Goal: Understand process/instructions: Learn how to perform a task or action

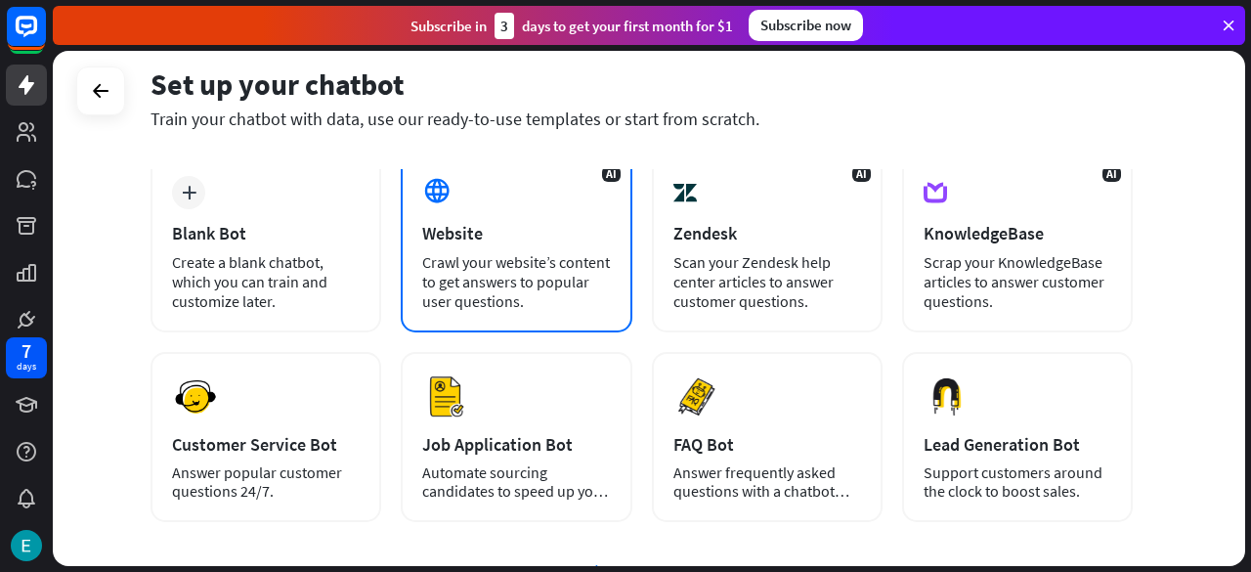
scroll to position [271, 0]
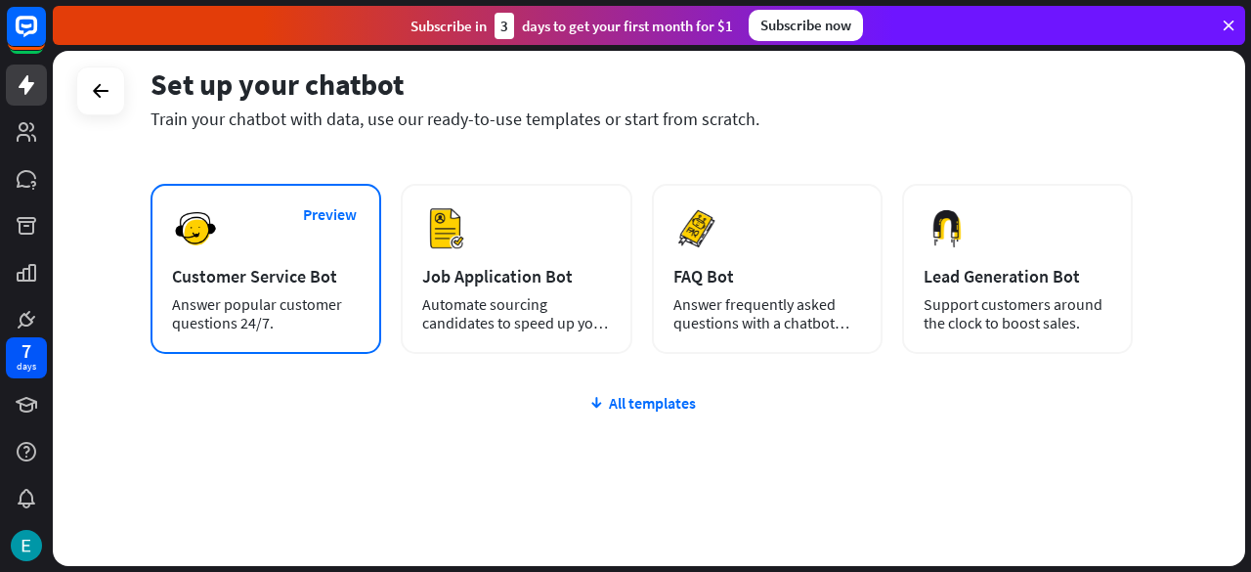
click at [322, 298] on div "Answer popular customer questions 24/7." at bounding box center [266, 313] width 188 height 37
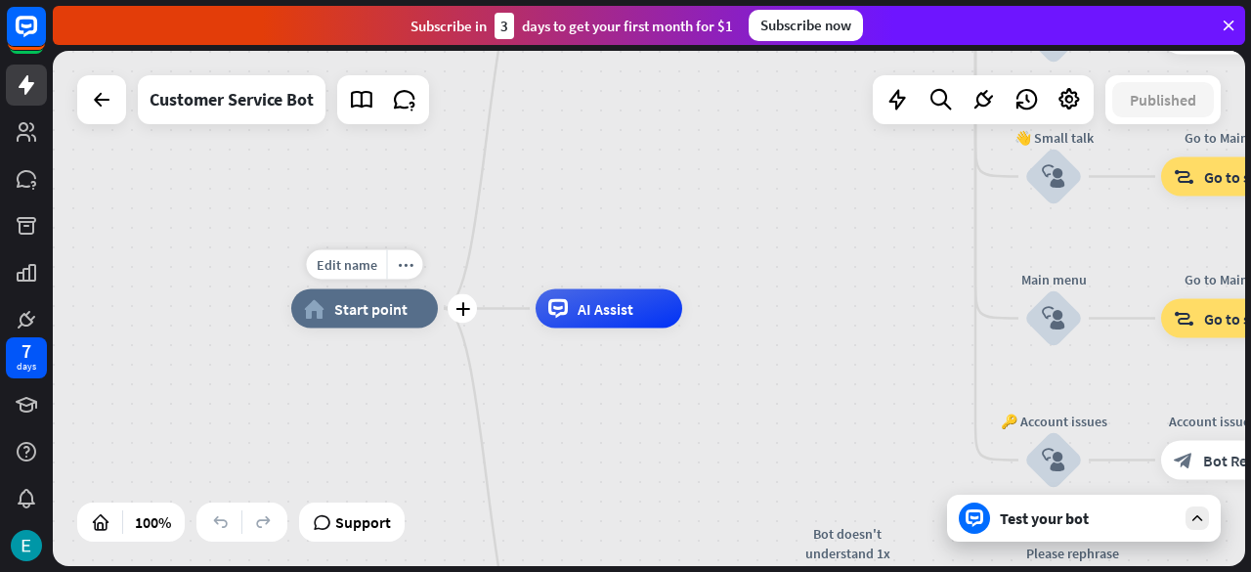
click at [359, 315] on span "Start point" at bounding box center [370, 309] width 73 height 20
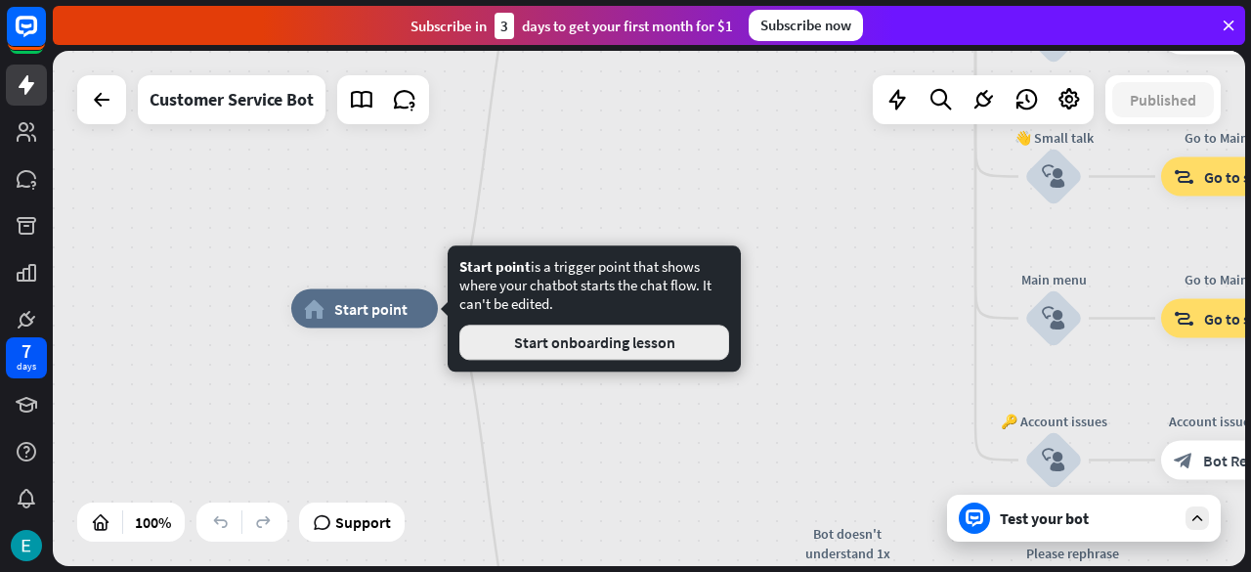
click at [536, 341] on button "Start onboarding lesson" at bounding box center [594, 342] width 270 height 35
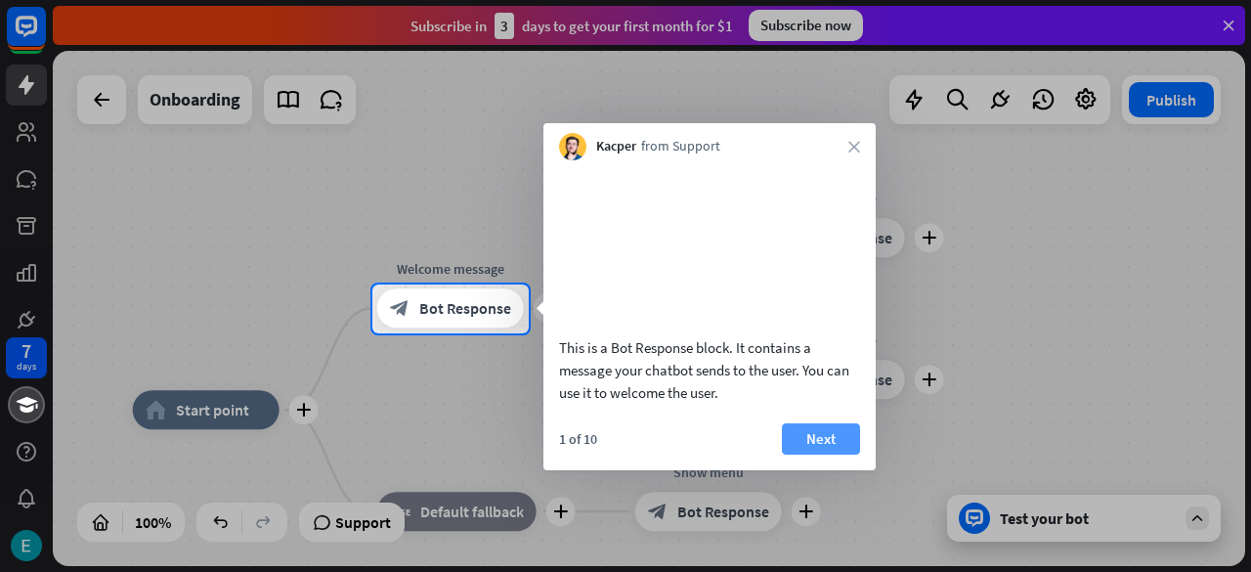
click at [837, 453] on button "Next" at bounding box center [821, 438] width 78 height 31
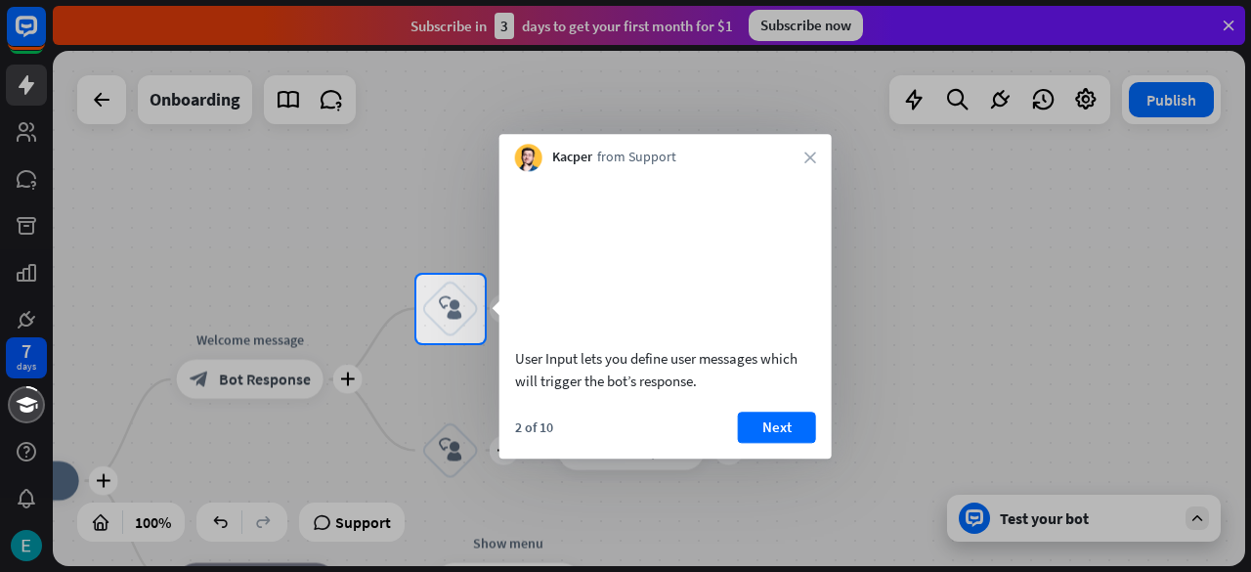
click at [767, 458] on div "2 of 10 Next" at bounding box center [665, 435] width 332 height 47
click at [763, 443] on button "Next" at bounding box center [777, 427] width 78 height 31
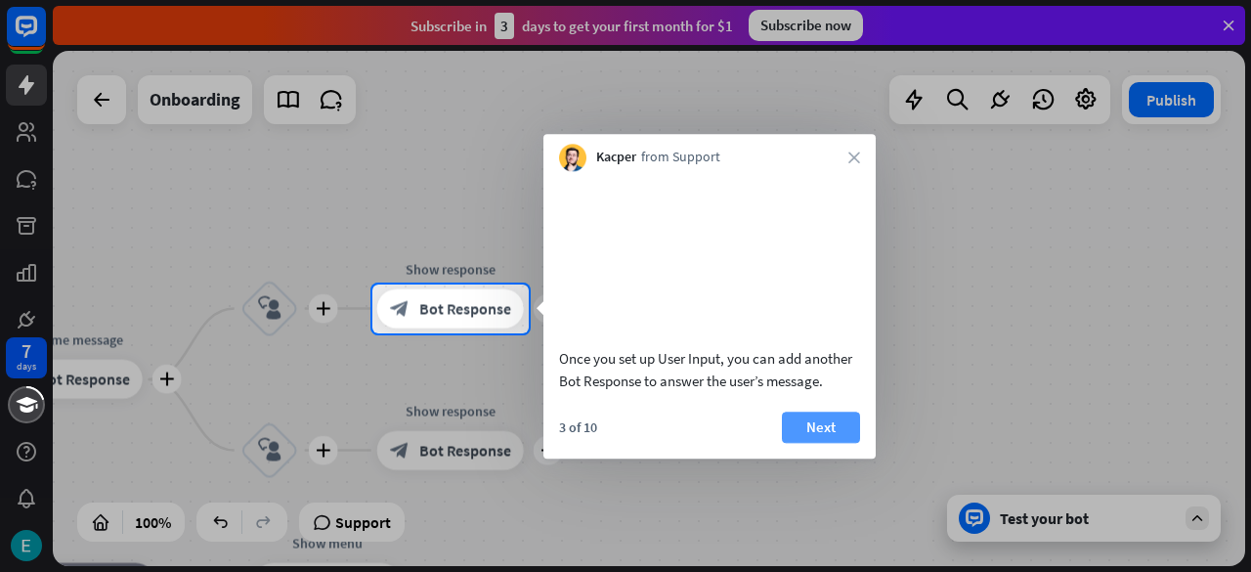
click at [796, 443] on button "Next" at bounding box center [821, 427] width 78 height 31
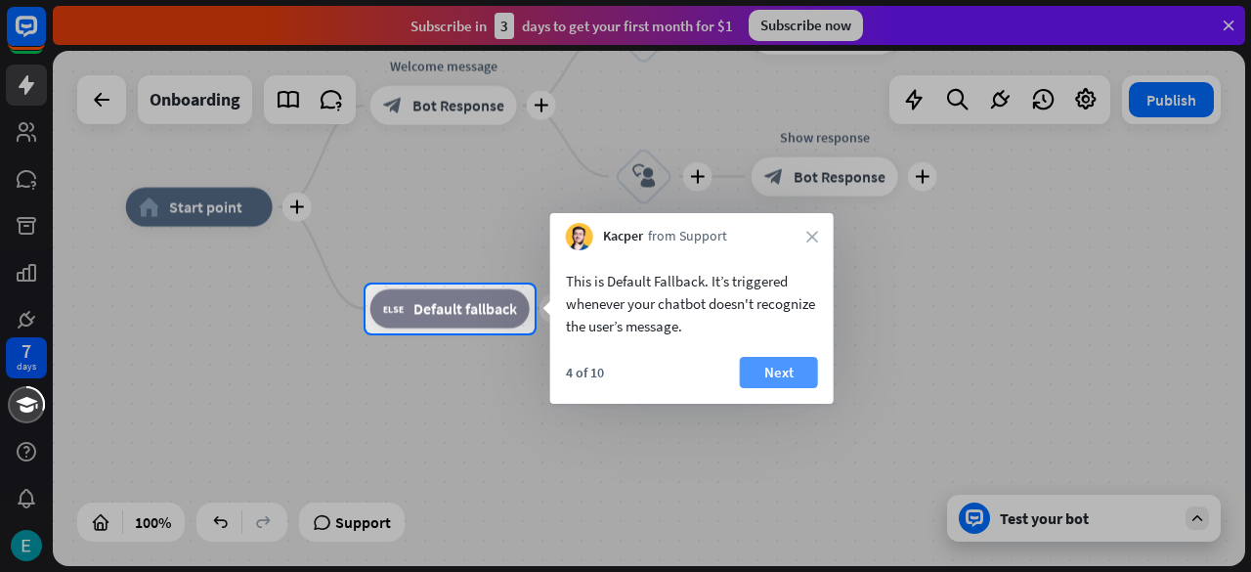
click at [796, 361] on button "Next" at bounding box center [779, 372] width 78 height 31
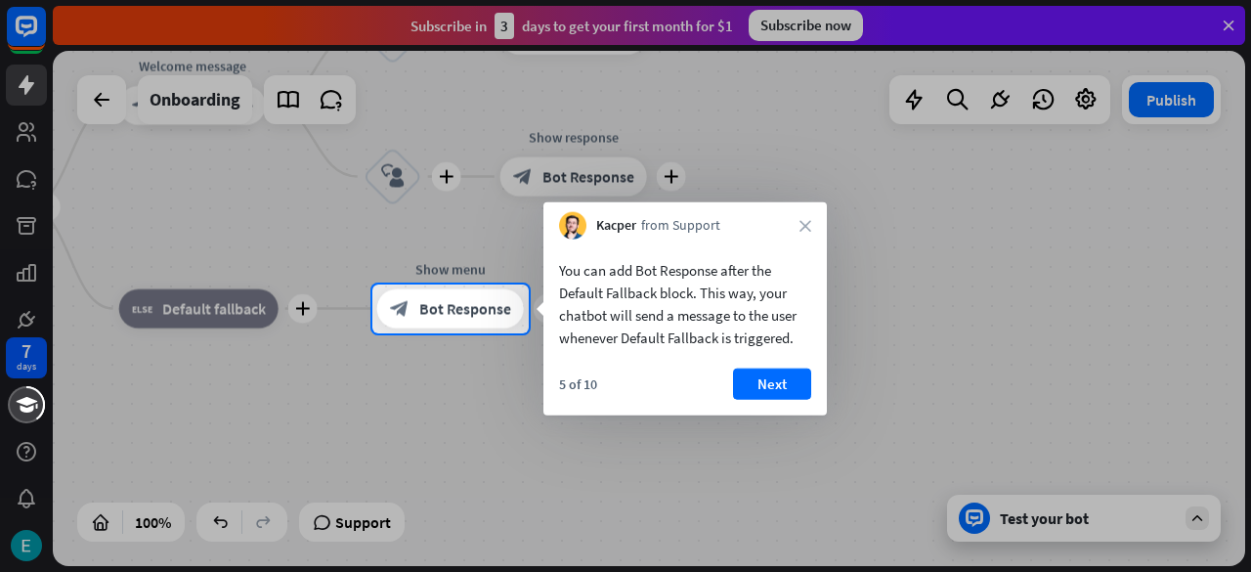
click at [804, 216] on div "Kacper from Support close" at bounding box center [684, 220] width 283 height 37
click at [803, 222] on icon "close" at bounding box center [806, 226] width 12 height 12
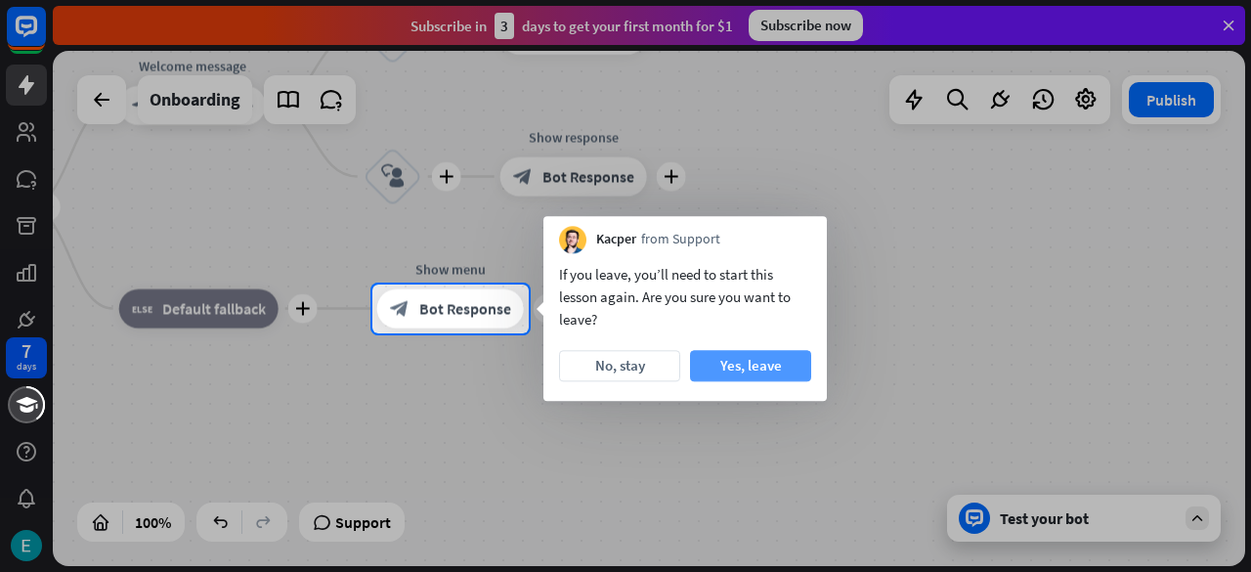
click at [710, 361] on button "Yes, leave" at bounding box center [750, 365] width 121 height 31
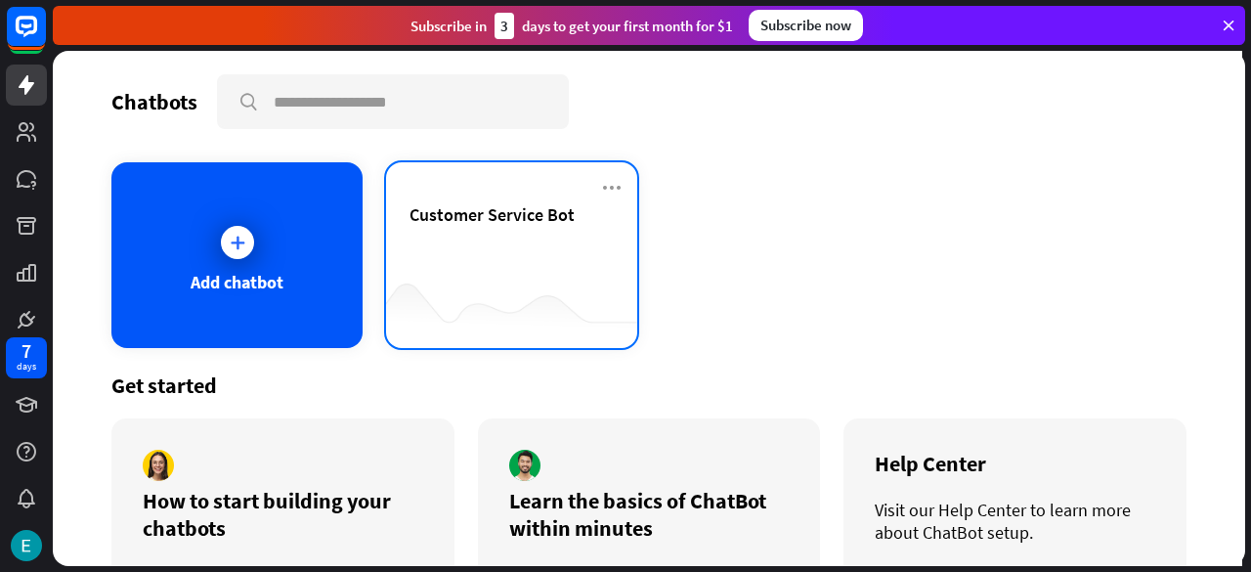
click at [539, 277] on div at bounding box center [511, 309] width 251 height 75
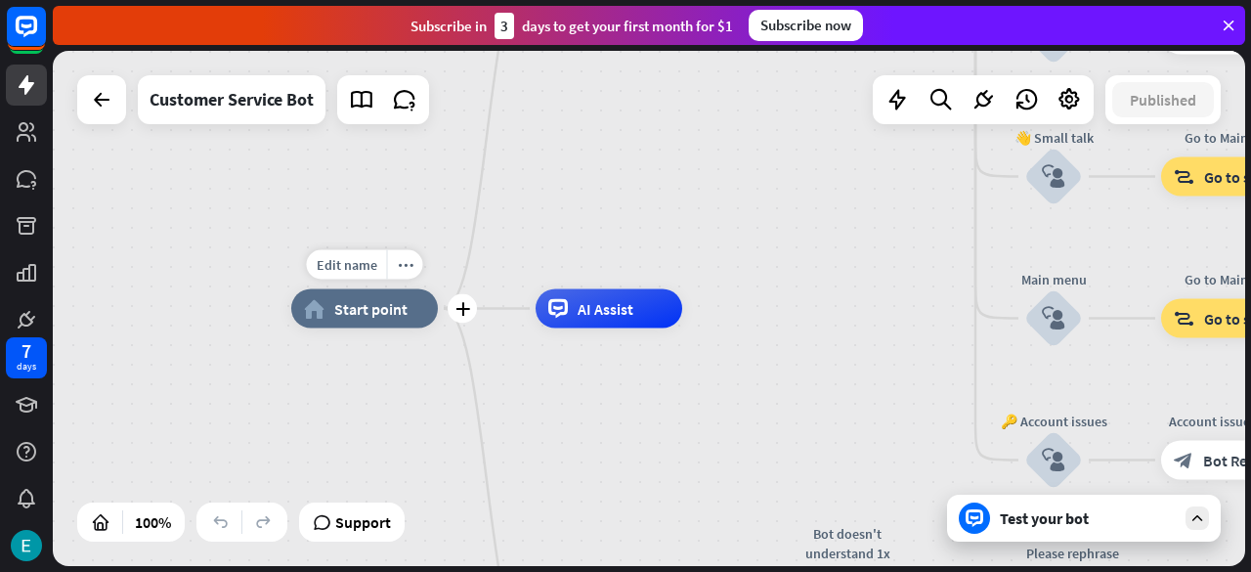
click at [386, 315] on span "Start point" at bounding box center [370, 309] width 73 height 20
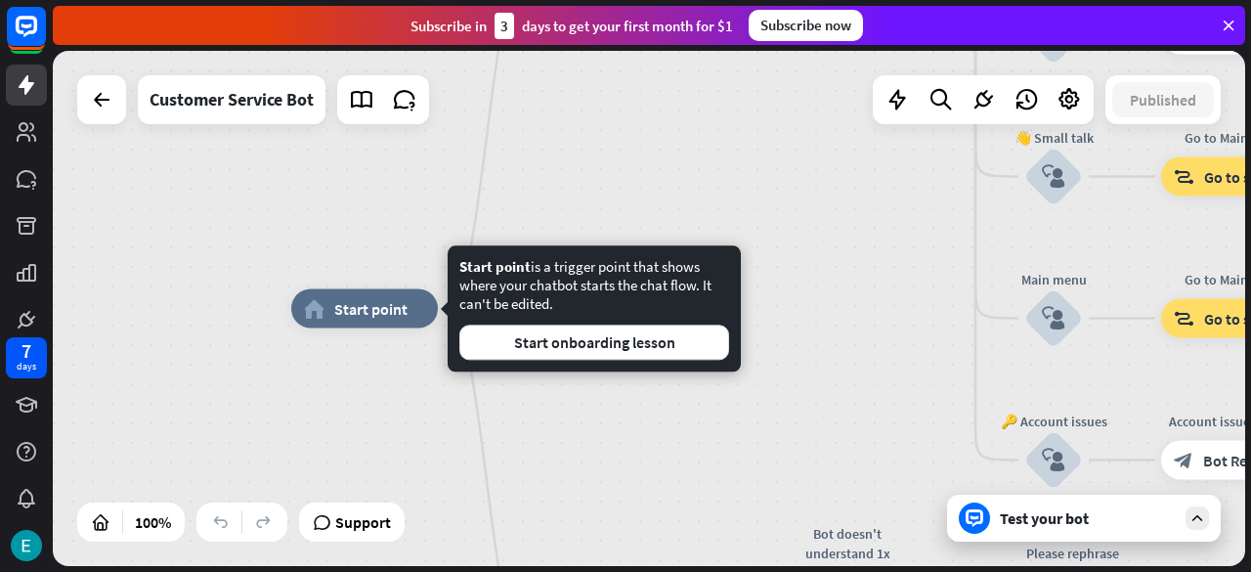
click at [619, 180] on div "home_2 Start point Welcome message block_bot_response Bot Response 🔙 Main menu …" at bounding box center [649, 308] width 1193 height 515
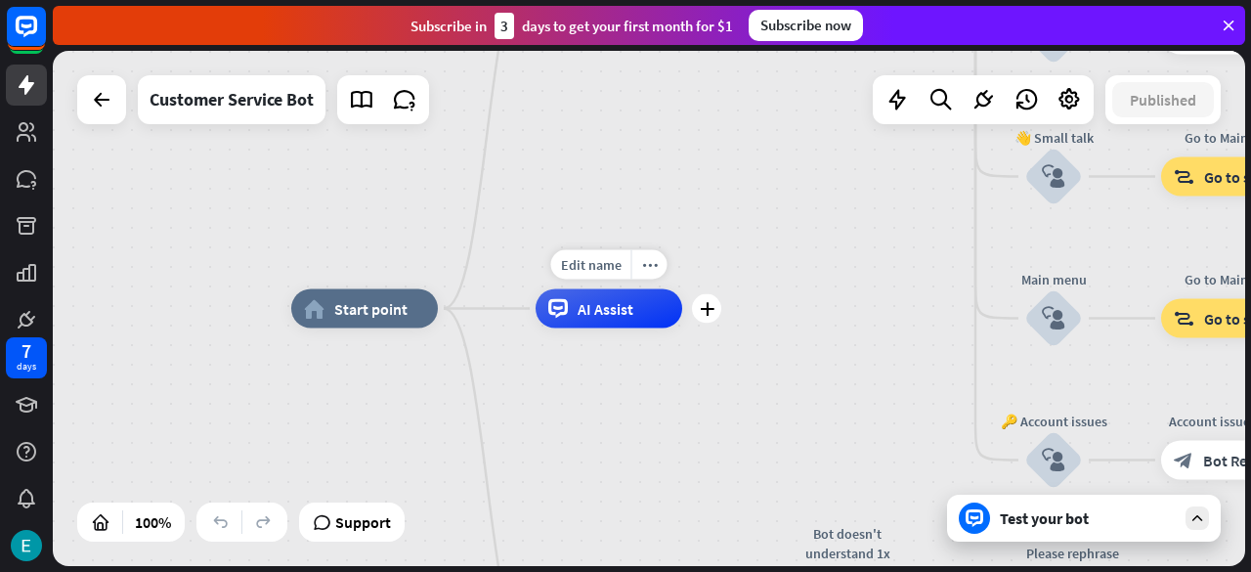
click at [602, 316] on span "AI Assist" at bounding box center [606, 309] width 56 height 20
click at [737, 381] on div "home_2 Start point Welcome message block_bot_response Bot Response 🔙 Main menu …" at bounding box center [887, 566] width 1193 height 515
click at [708, 314] on icon "plus" at bounding box center [707, 309] width 15 height 14
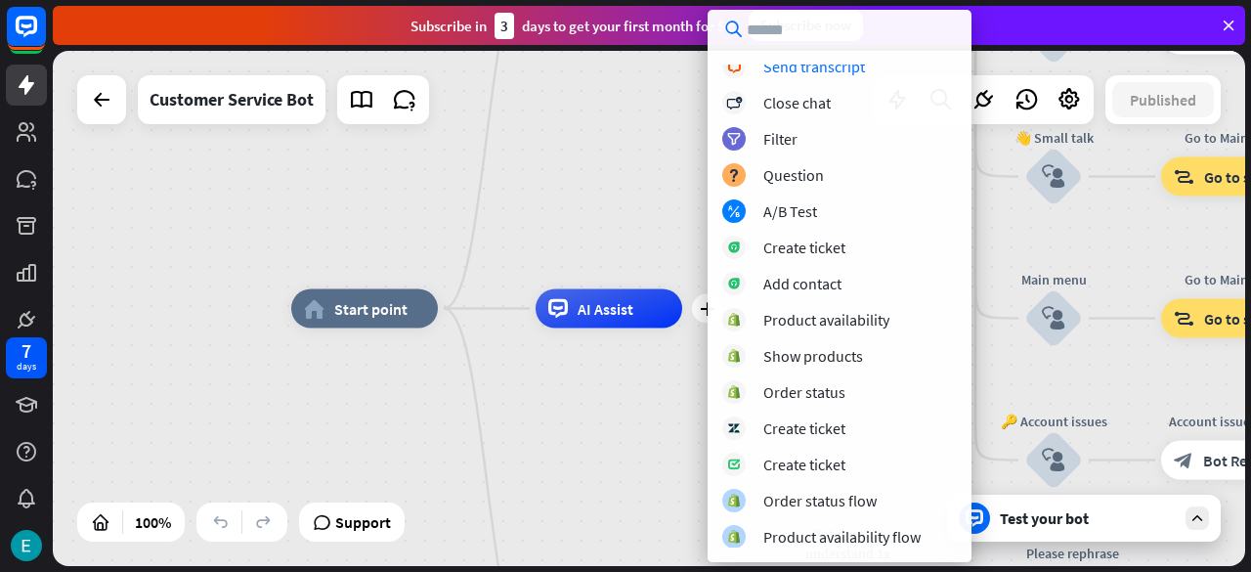
scroll to position [470, 0]
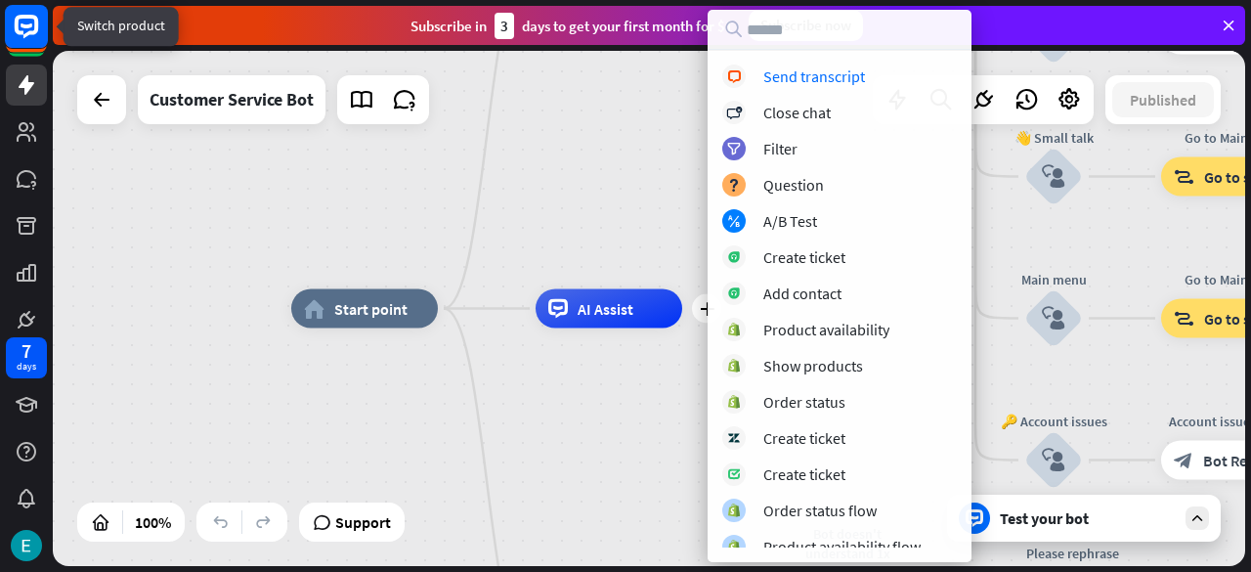
click at [32, 4] on icon at bounding box center [26, 26] width 45 height 45
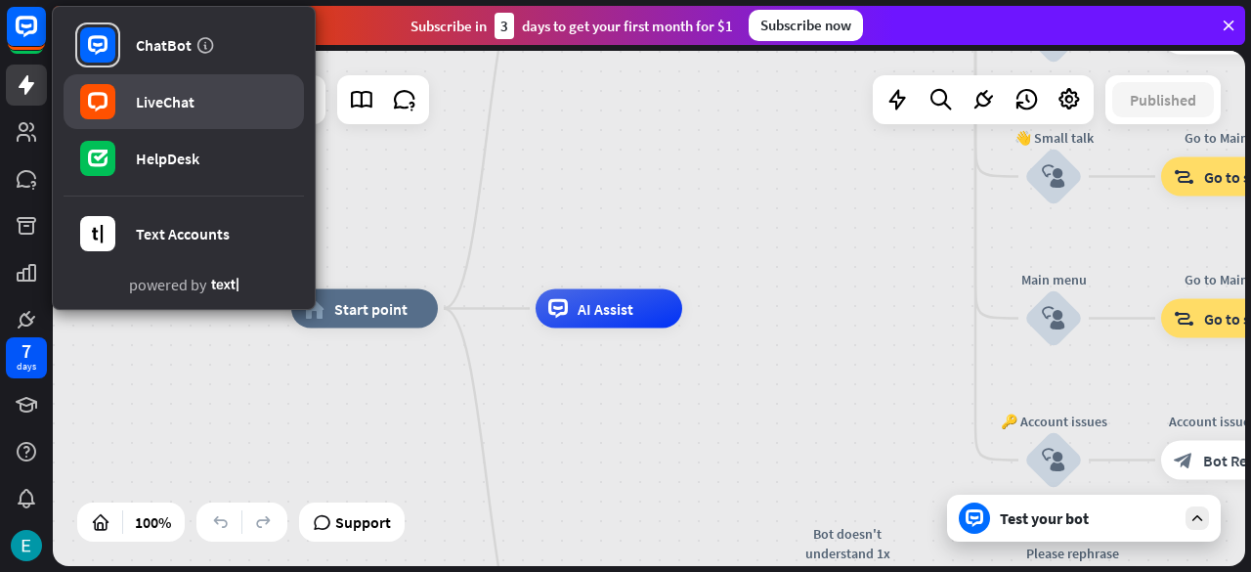
click at [181, 89] on link "LiveChat" at bounding box center [184, 101] width 240 height 55
